Goal: Task Accomplishment & Management: Complete application form

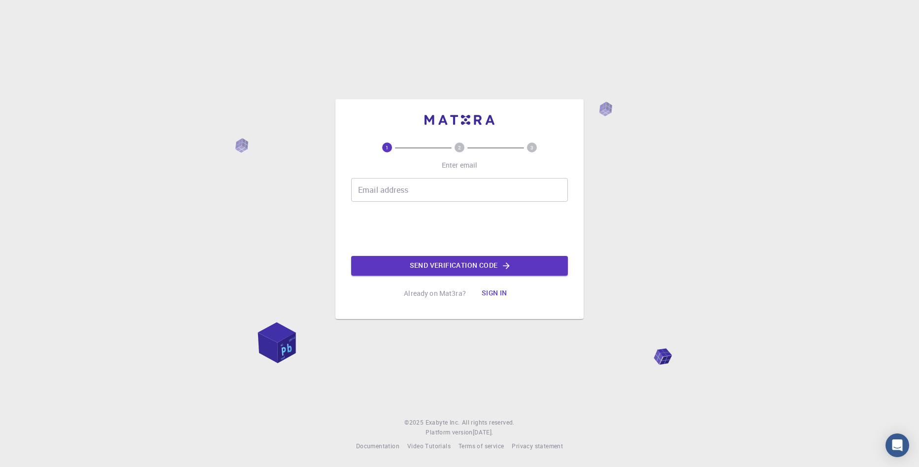
drag, startPoint x: 506, startPoint y: 37, endPoint x: 506, endPoint y: 50, distance: 12.4
click at [506, 37] on div "1 2 3 Enter email Email address Email address Send verification code Already on…" at bounding box center [459, 233] width 919 height 467
click at [461, 183] on input "Email address" at bounding box center [459, 190] width 217 height 24
paste input "nightsforest24@gmail.com"
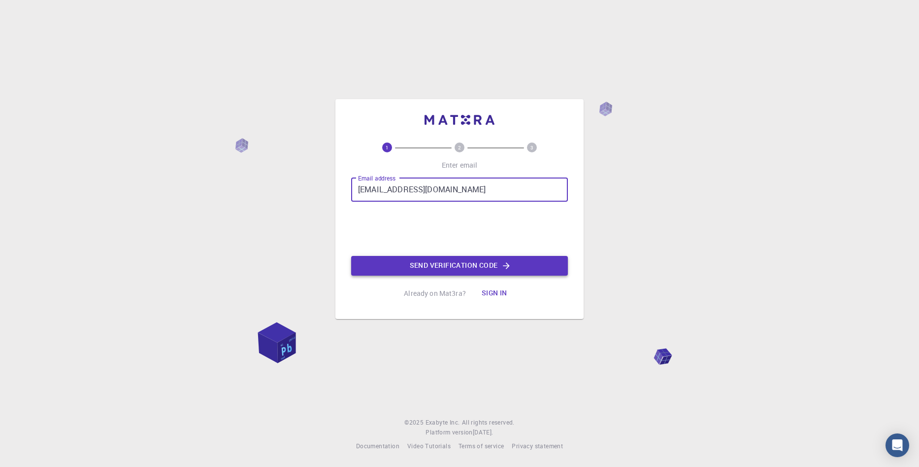
type input "nightsforest24@gmail.com"
click at [454, 256] on button "Send verification code" at bounding box center [459, 266] width 217 height 20
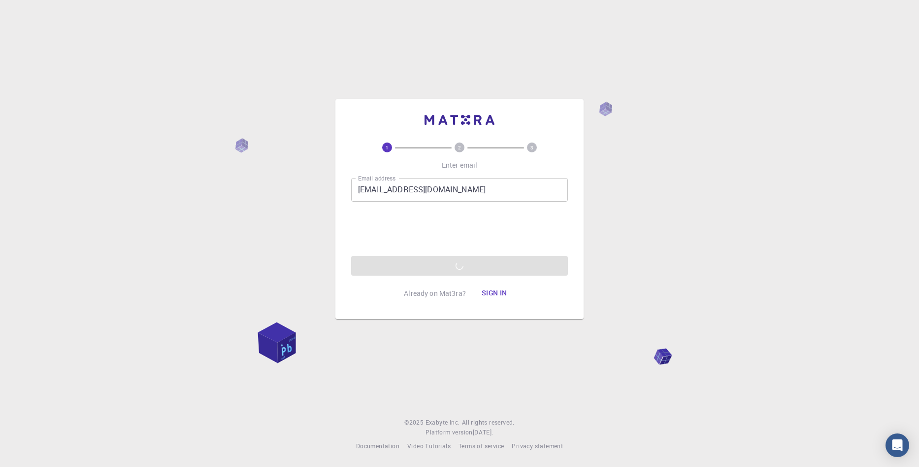
click at [383, 223] on div "Email address nightsforest24@gmail.com Email address Send verification code" at bounding box center [459, 227] width 217 height 98
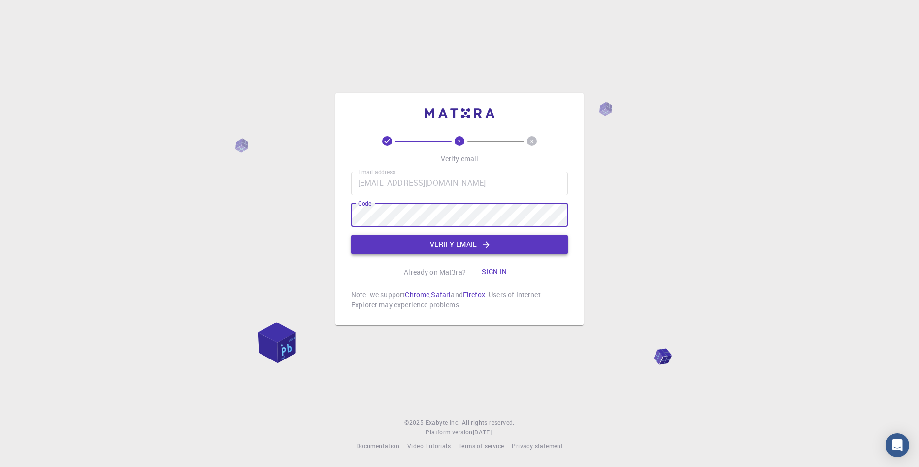
click at [436, 248] on button "Verify email" at bounding box center [459, 245] width 217 height 20
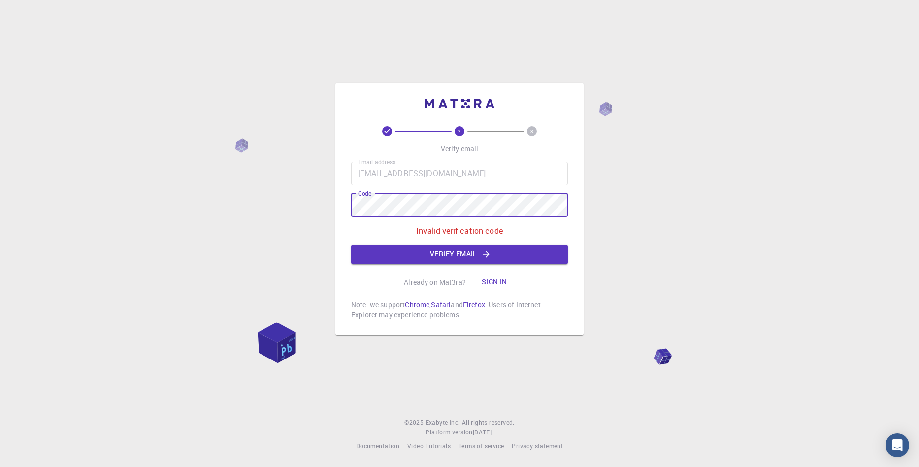
click at [0, 164] on html "2 3 Verify email Email address nightsforest24@gmail.com Email address Code Code…" at bounding box center [459, 233] width 919 height 467
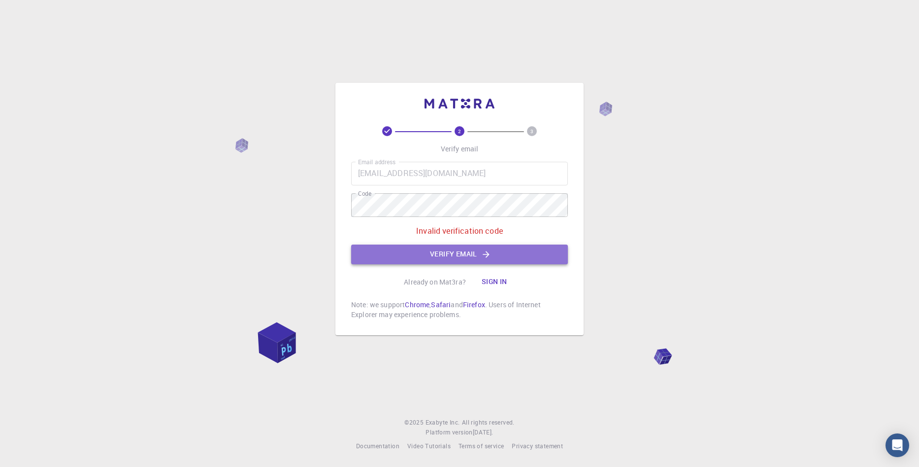
click at [438, 244] on button "Verify email" at bounding box center [459, 254] width 217 height 20
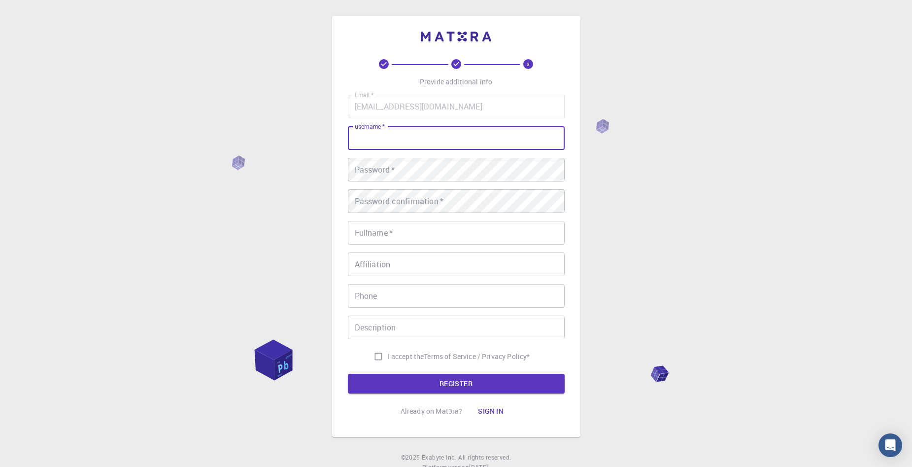
click at [425, 139] on input "username   *" at bounding box center [456, 138] width 217 height 24
paste input "99_nightsscr"
type input "99_nightsscr"
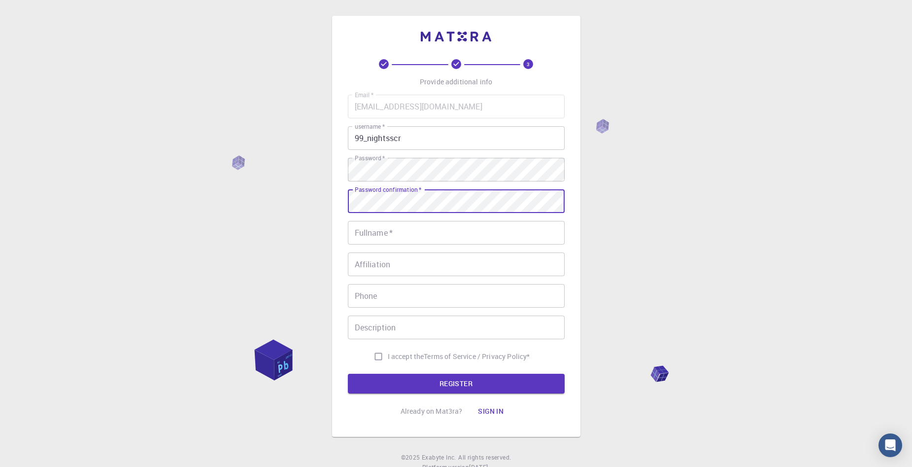
click at [407, 238] on input "Fullname   *" at bounding box center [456, 233] width 217 height 24
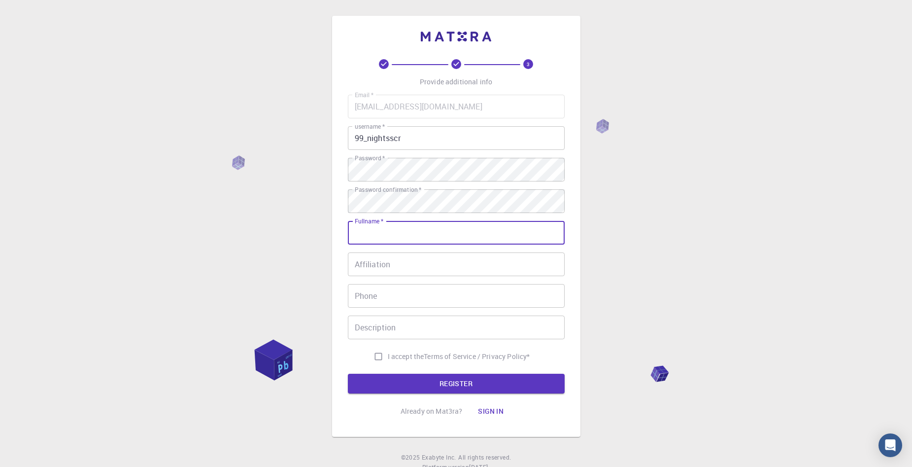
click at [418, 293] on input "Phone" at bounding box center [456, 296] width 217 height 24
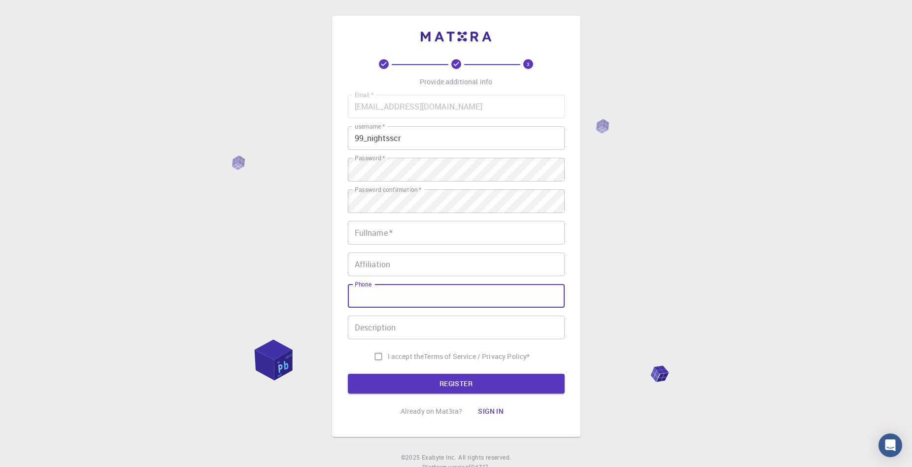
click at [384, 352] on input "I accept the Terms of Service / Privacy Policy *" at bounding box center [378, 356] width 19 height 19
checkbox input "true"
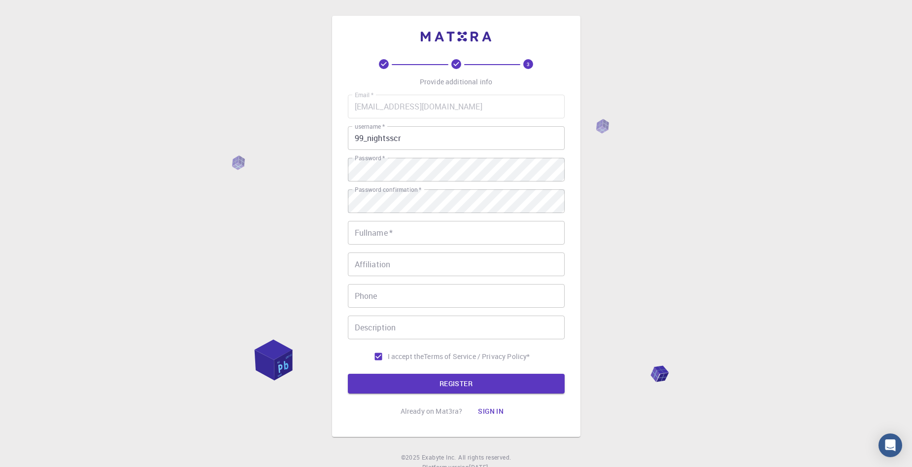
click at [406, 302] on input "Phone" at bounding box center [456, 296] width 217 height 24
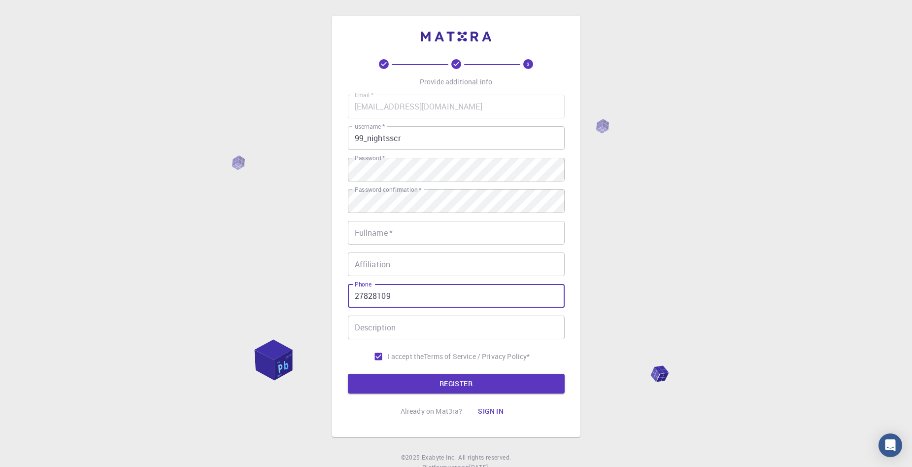
type input "27828109"
click at [383, 234] on input "Fullname   *" at bounding box center [456, 233] width 217 height 24
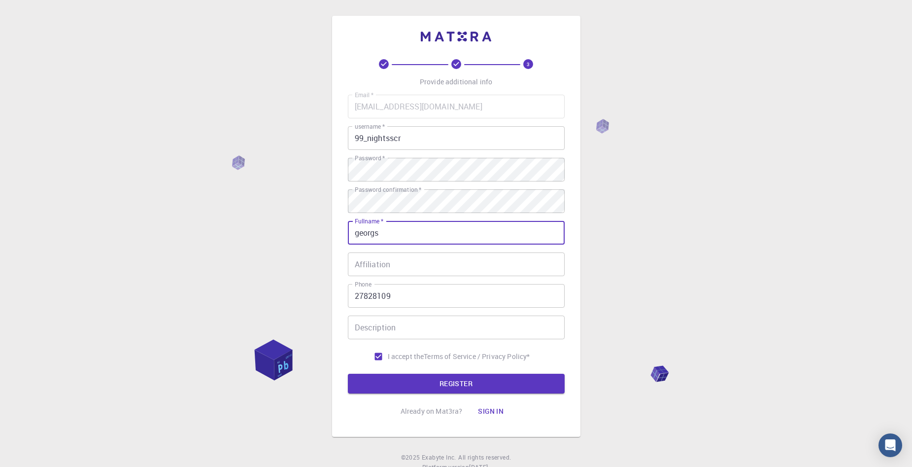
type input "georgs"
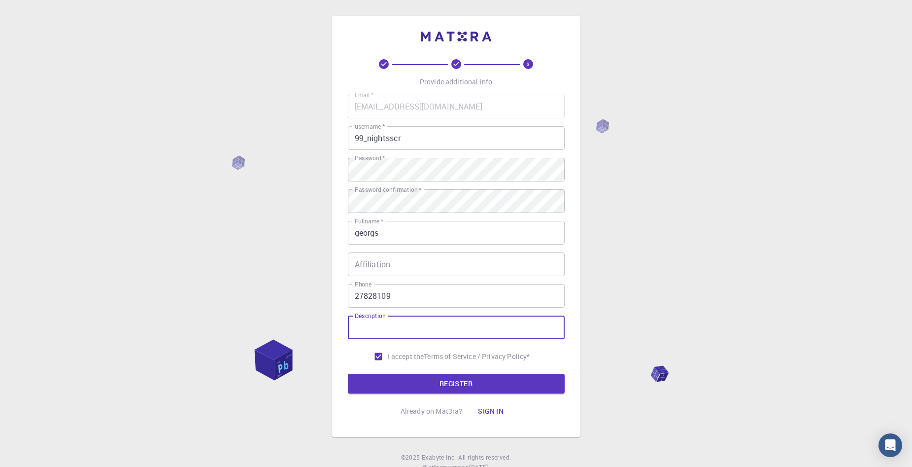
click at [388, 331] on input "Description" at bounding box center [456, 327] width 217 height 24
type input "hi"
click at [469, 259] on input "Affiliation" at bounding box center [456, 264] width 217 height 24
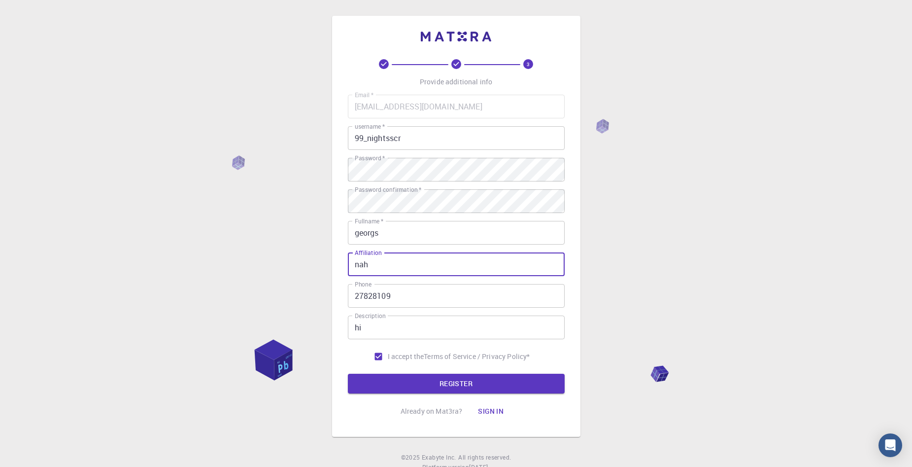
type input "nah"
click at [348, 373] on button "REGISTER" at bounding box center [456, 383] width 217 height 20
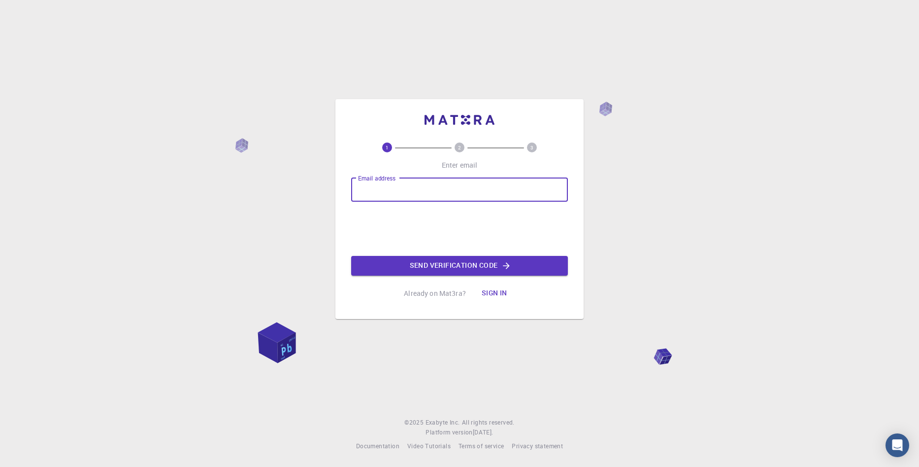
type input "[EMAIL_ADDRESS][DOMAIN_NAME]"
click at [453, 259] on button "Send verification code" at bounding box center [459, 266] width 217 height 20
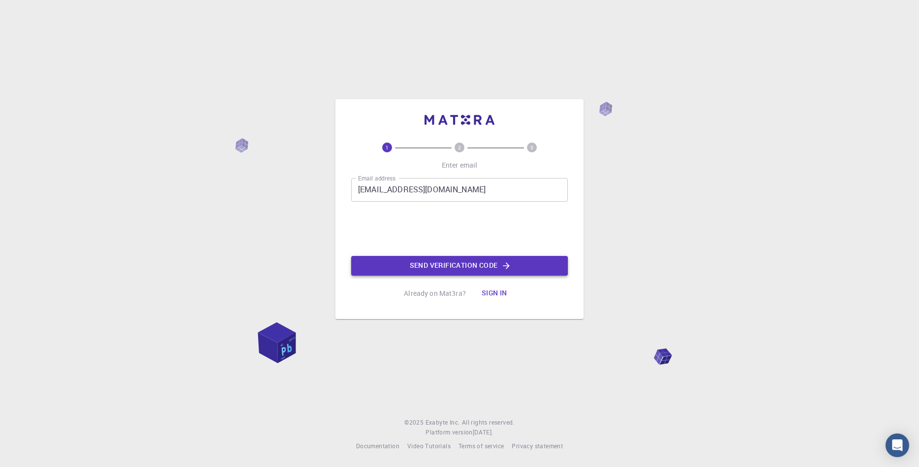
click at [442, 259] on button "Send verification code" at bounding box center [459, 266] width 217 height 20
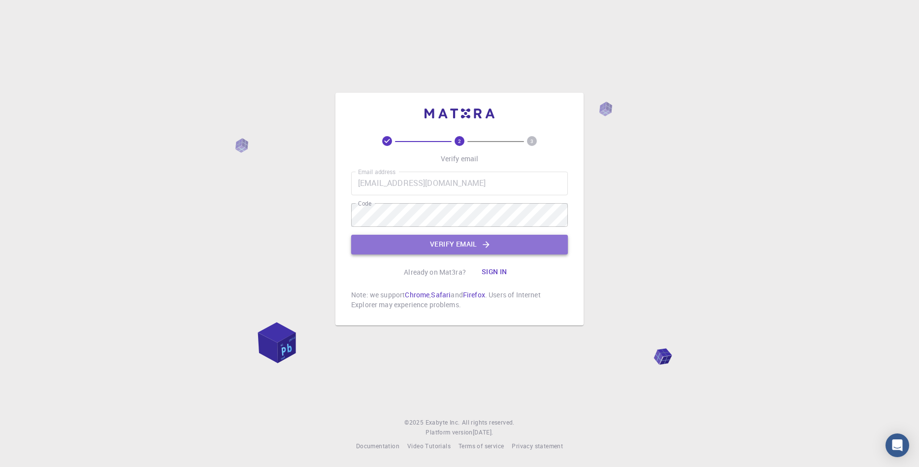
click at [414, 247] on button "Verify email" at bounding box center [459, 245] width 217 height 20
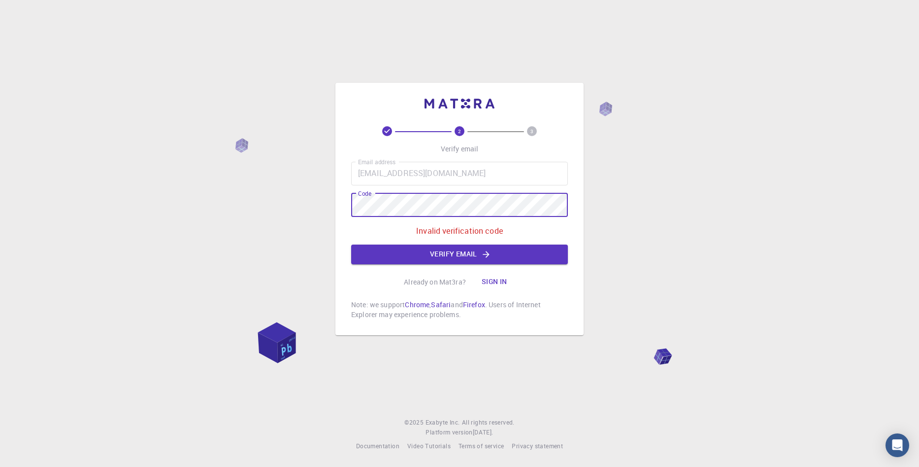
click at [0, 175] on html "2 3 Verify email Email address [EMAIL_ADDRESS][DOMAIN_NAME] Email address Code …" at bounding box center [459, 233] width 919 height 467
click at [26, 215] on div "2 3 Verify email Email address [EMAIL_ADDRESS][DOMAIN_NAME] Email address Code …" at bounding box center [459, 233] width 919 height 467
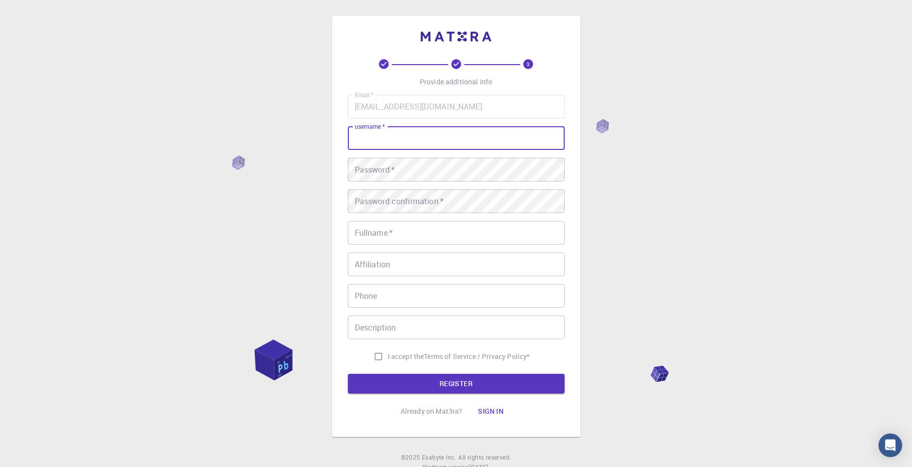
click at [407, 143] on input "username   *" at bounding box center [456, 138] width 217 height 24
type input "99_nightsscr"
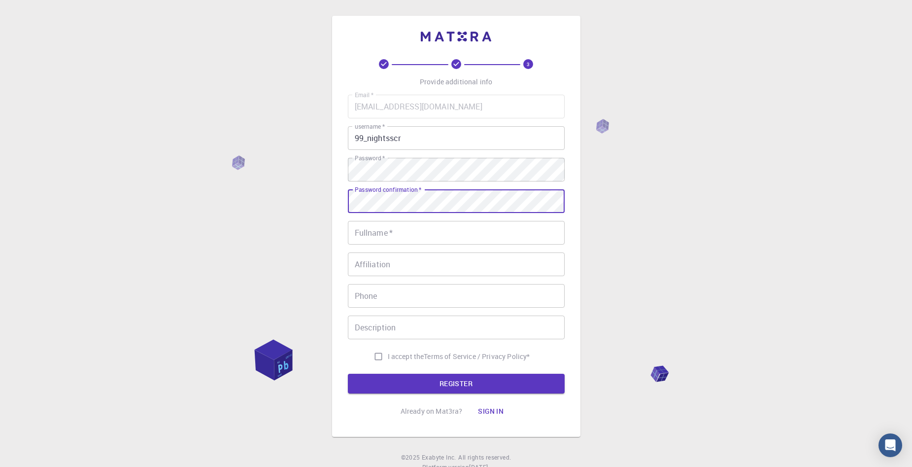
click at [406, 232] on input "Fullname   *" at bounding box center [456, 233] width 217 height 24
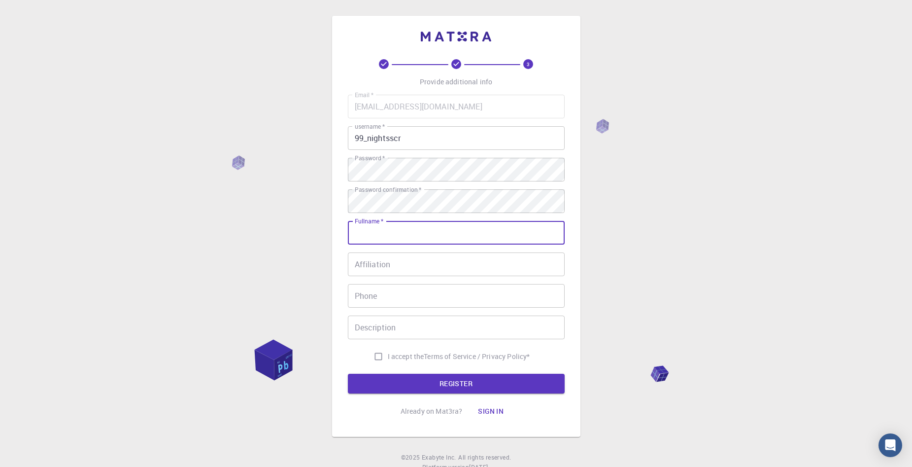
type input "georgs"
click at [395, 259] on input "Affiliation" at bounding box center [456, 264] width 217 height 24
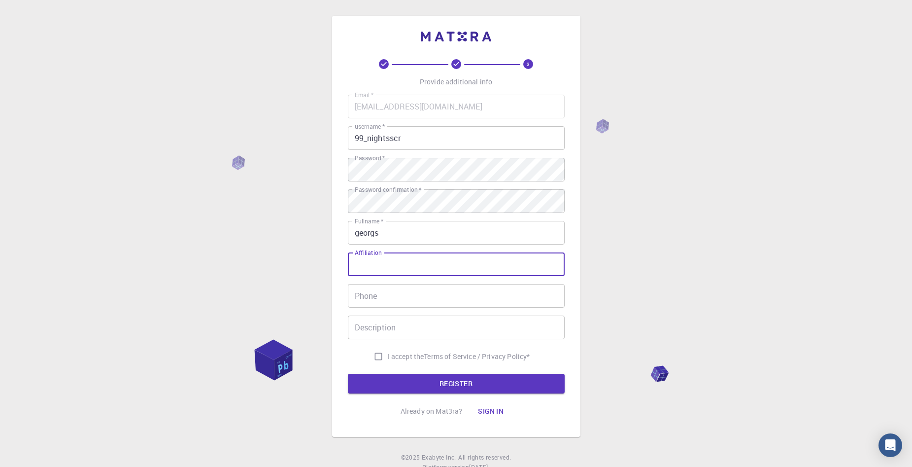
click at [371, 303] on input "Phone" at bounding box center [456, 296] width 217 height 24
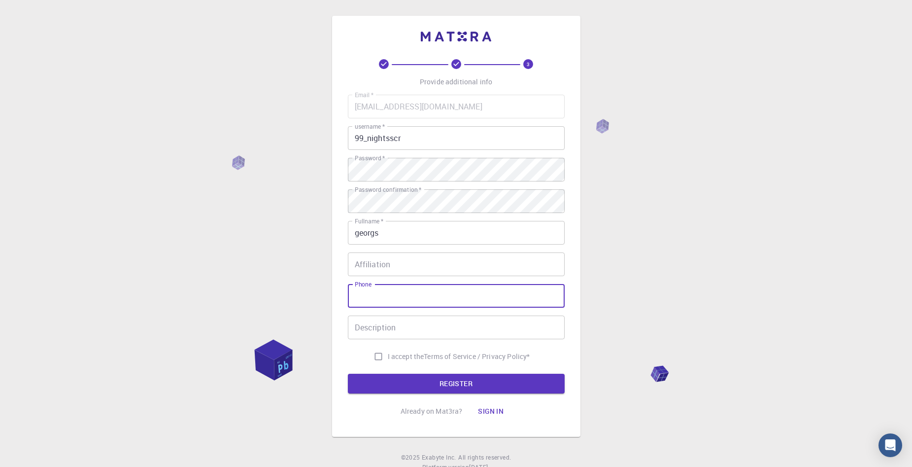
type input "27828109"
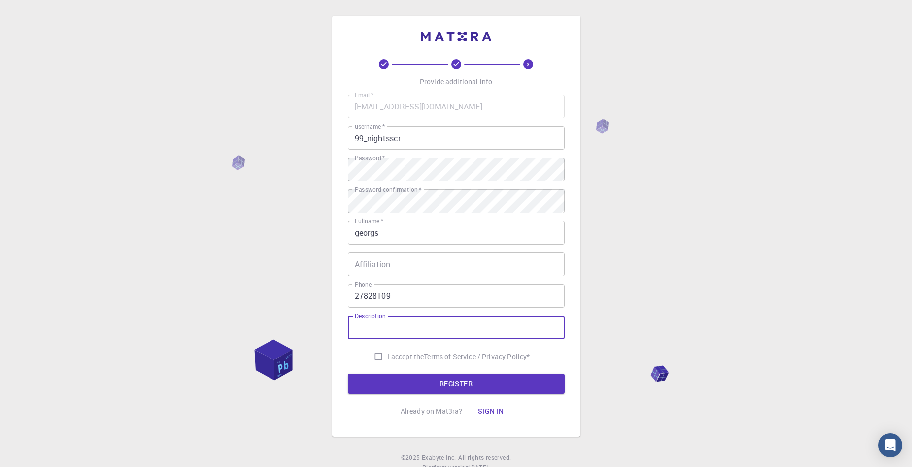
click at [410, 330] on input "Description" at bounding box center [456, 327] width 217 height 24
click at [728, 295] on div "3 Provide additional info Email   * nightsforest24@gmail.com Email   * username…" at bounding box center [456, 251] width 912 height 502
click at [376, 353] on input "I accept the Terms of Service / Privacy Policy *" at bounding box center [378, 356] width 19 height 19
checkbox input "true"
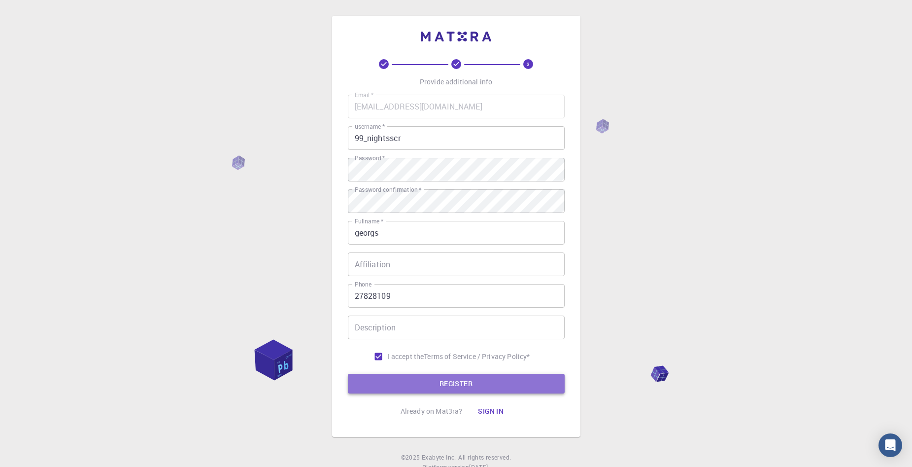
click at [389, 386] on button "REGISTER" at bounding box center [456, 383] width 217 height 20
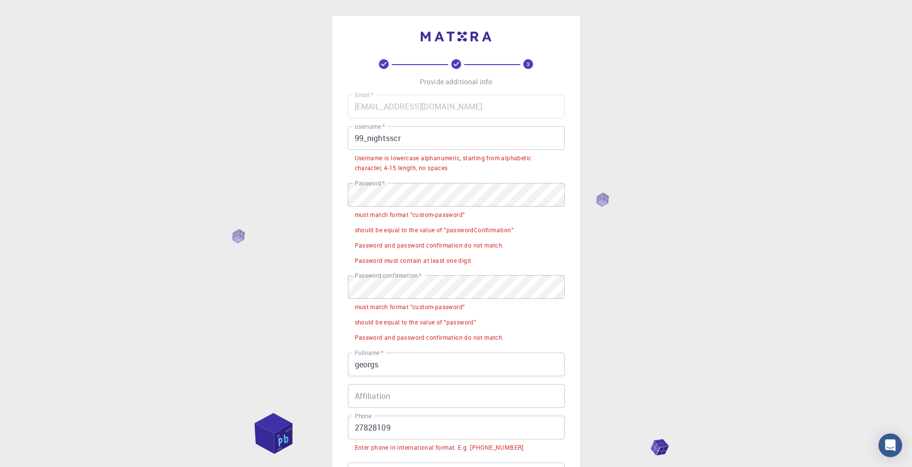
click at [456, 307] on div "must match format "custom-password"" at bounding box center [410, 307] width 110 height 10
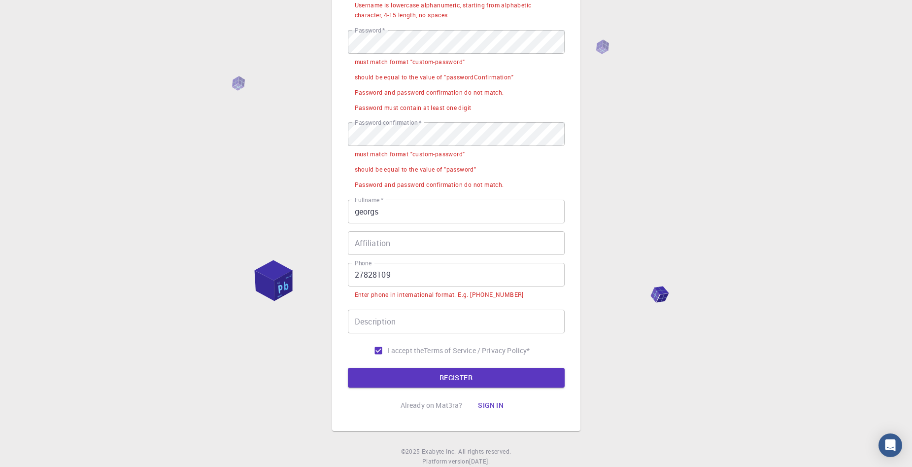
scroll to position [182, 0]
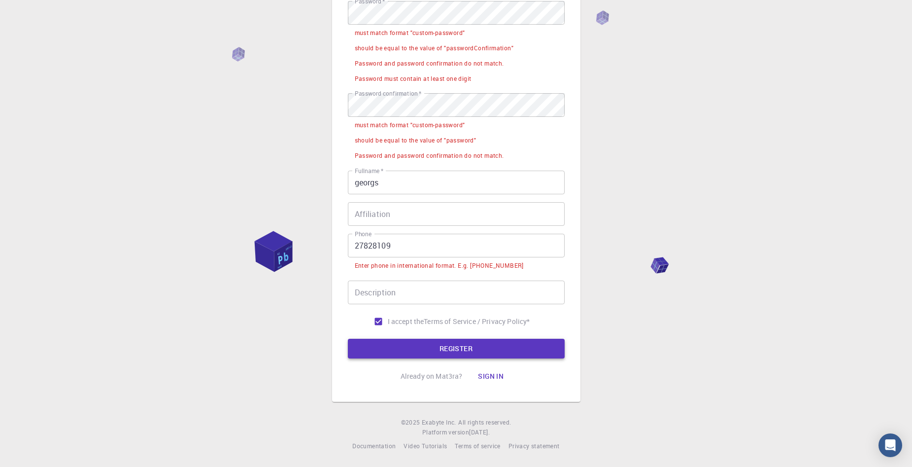
click at [439, 339] on button "REGISTER" at bounding box center [456, 348] width 217 height 20
click at [472, 341] on button "REGISTER" at bounding box center [456, 348] width 217 height 20
click at [492, 370] on button "Sign in" at bounding box center [490, 376] width 41 height 20
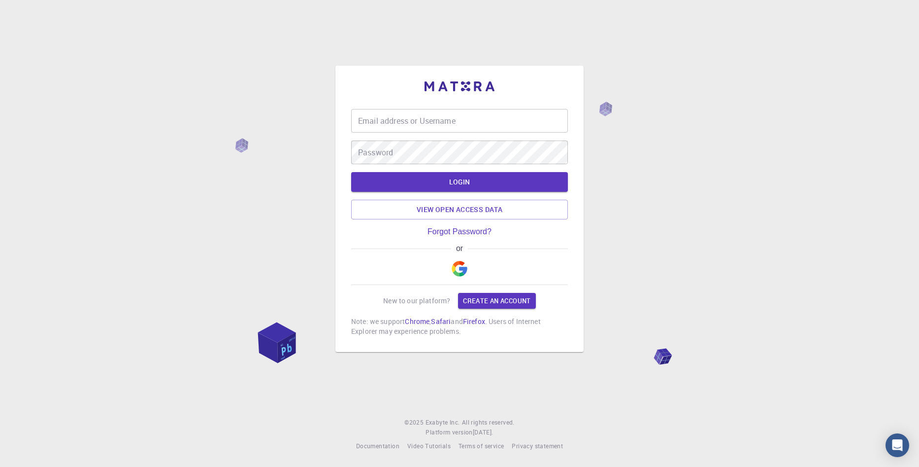
click at [455, 120] on input "Email address or Username" at bounding box center [459, 121] width 217 height 24
paste input "348 307"
type input "348 307"
drag, startPoint x: 455, startPoint y: 120, endPoint x: -26, endPoint y: 36, distance: 488.2
click at [0, 36] on html "Email address or Username 348 307 Email address or Username Password Password L…" at bounding box center [459, 233] width 919 height 467
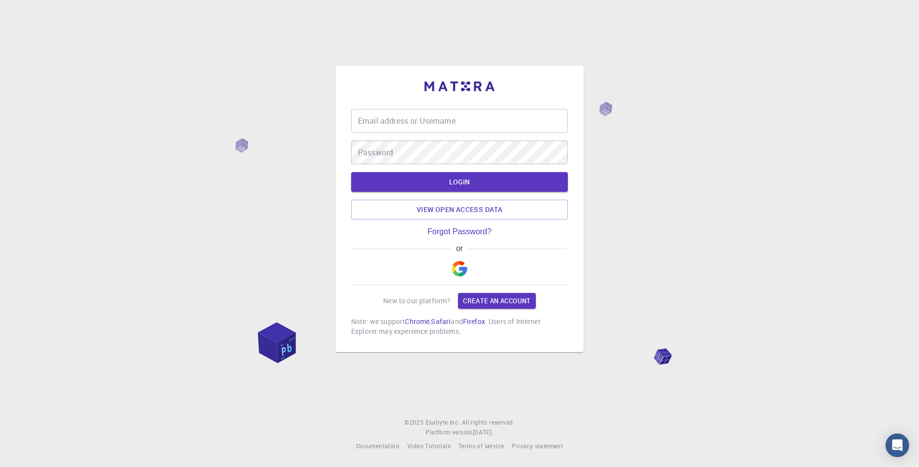
click at [523, 100] on div "Email address or Username Email address or Username Password Password LOGIN Vie…" at bounding box center [459, 208] width 217 height 255
click at [512, 117] on input "Email address or Username" at bounding box center [459, 121] width 217 height 24
paste input "nightsforest24@gmail.com"
type input "nightsforest24@gmail.com"
click at [351, 172] on button "LOGIN" at bounding box center [459, 182] width 217 height 20
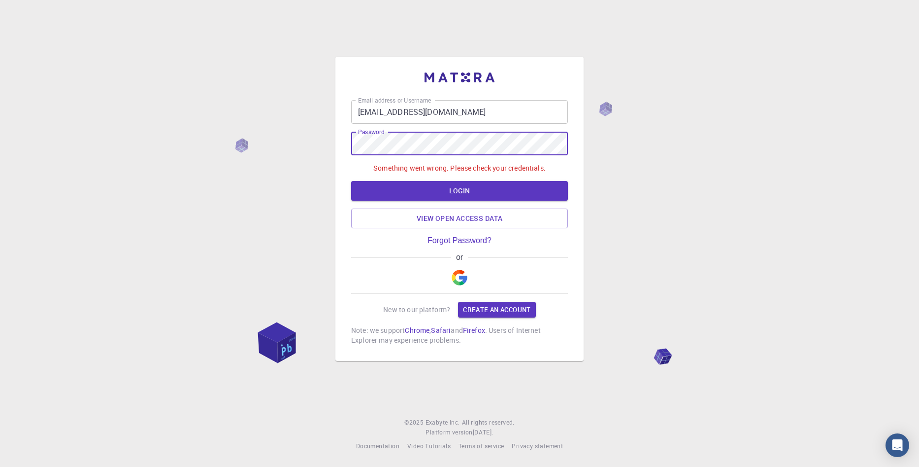
click at [255, 125] on div "Email address or Username nightsforest24@gmail.com Email address or Username Pa…" at bounding box center [459, 233] width 919 height 467
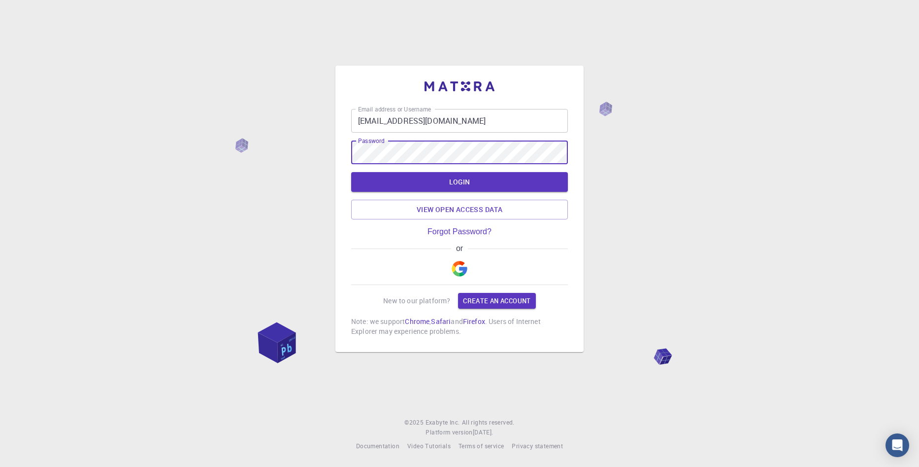
click at [351, 172] on button "LOGIN" at bounding box center [459, 182] width 217 height 20
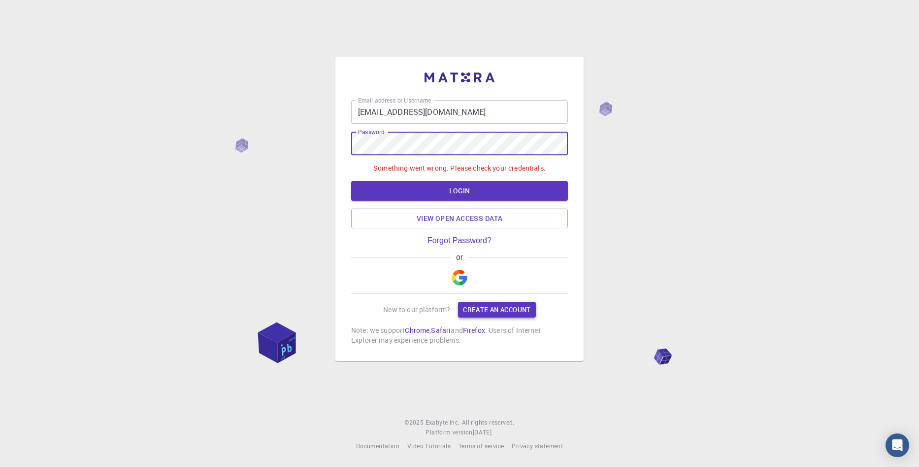
click at [506, 314] on link "Create an account" at bounding box center [496, 310] width 77 height 16
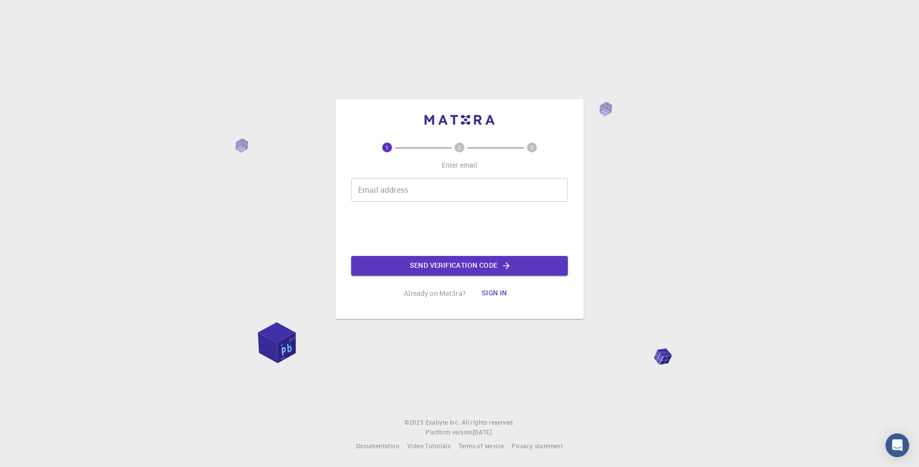
click at [389, 196] on input "Email address" at bounding box center [459, 190] width 217 height 24
type input "nightsforest24@gmail.com"
click at [406, 265] on button "Send verification code" at bounding box center [459, 266] width 217 height 20
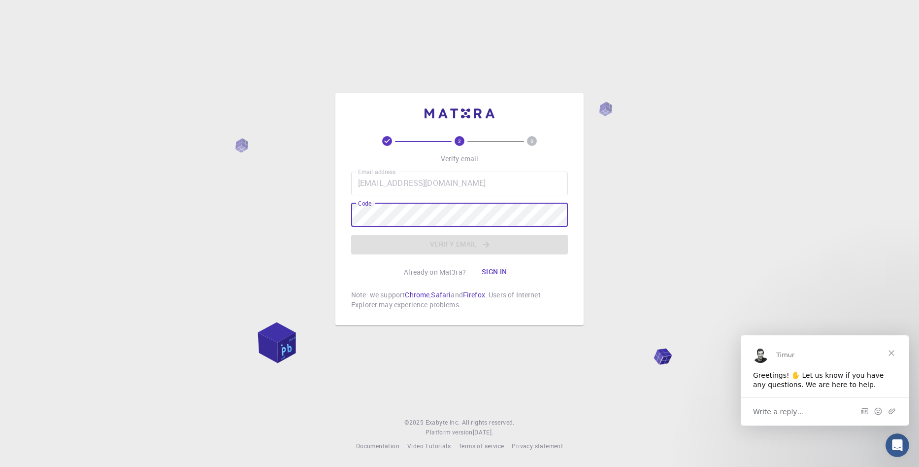
click at [894, 346] on span "Close" at bounding box center [891, 352] width 35 height 35
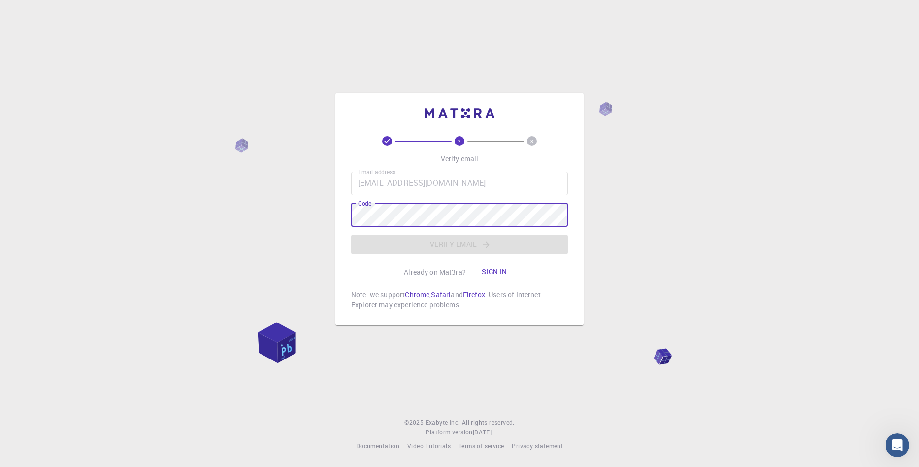
click at [436, 277] on div "Already on Mat3ra? Sign in" at bounding box center [459, 272] width 111 height 20
click at [437, 275] on p "Already on Mat3ra?" at bounding box center [435, 272] width 62 height 10
